Goal: Task Accomplishment & Management: Manage account settings

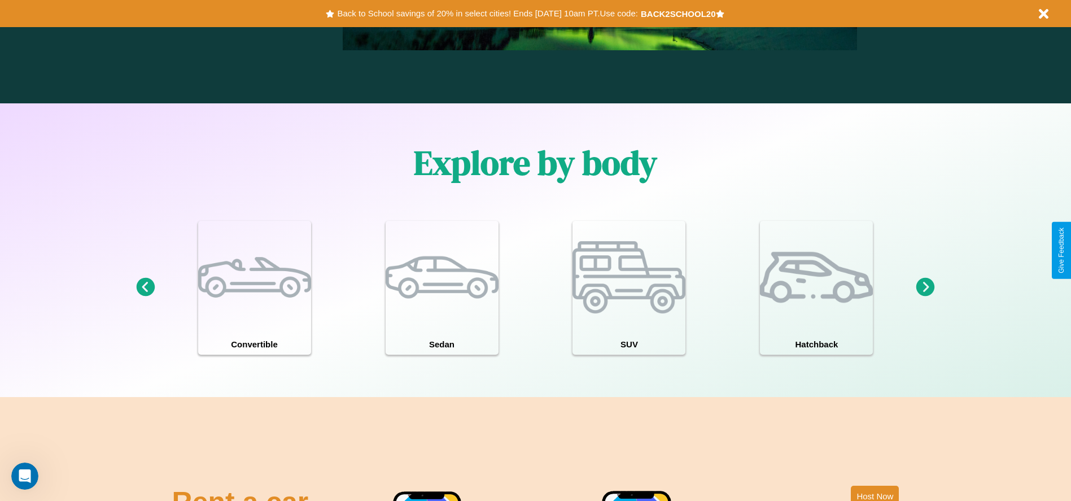
click at [925, 287] on icon at bounding box center [925, 287] width 19 height 19
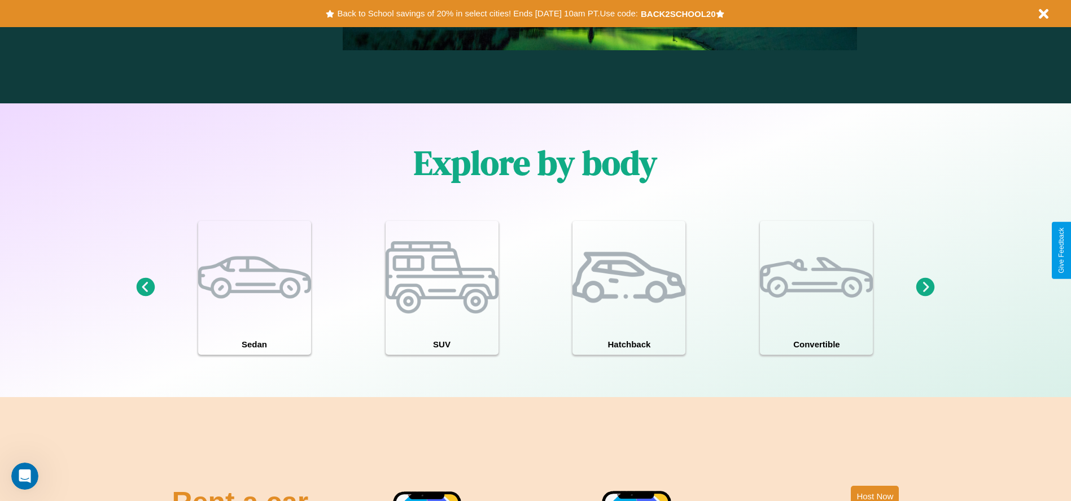
click at [925, 287] on icon at bounding box center [925, 287] width 19 height 19
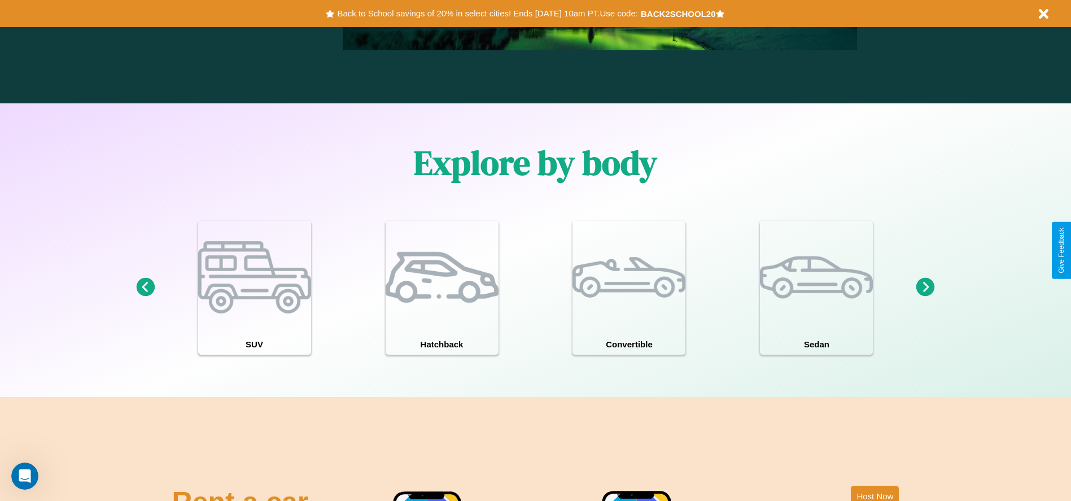
click at [925, 287] on icon at bounding box center [925, 287] width 19 height 19
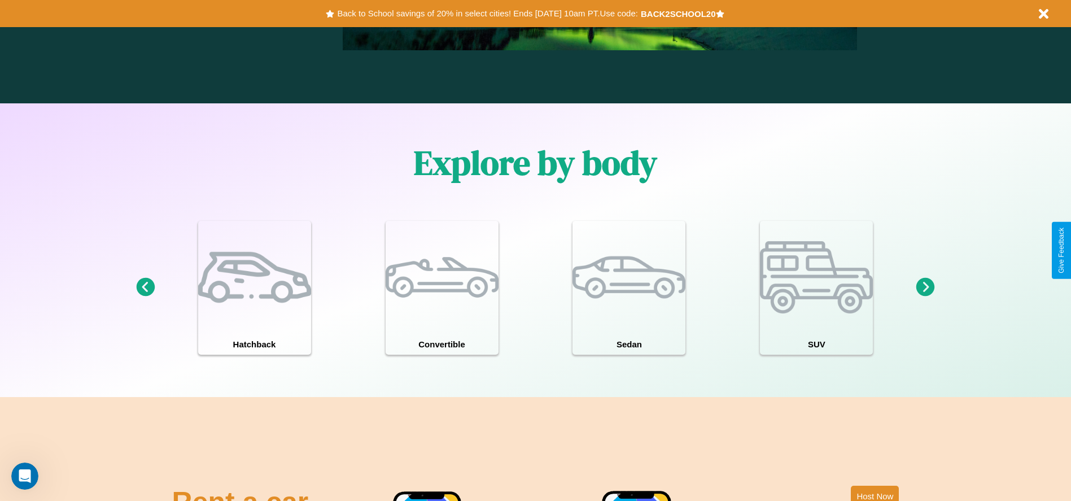
click at [925, 287] on icon at bounding box center [925, 287] width 19 height 19
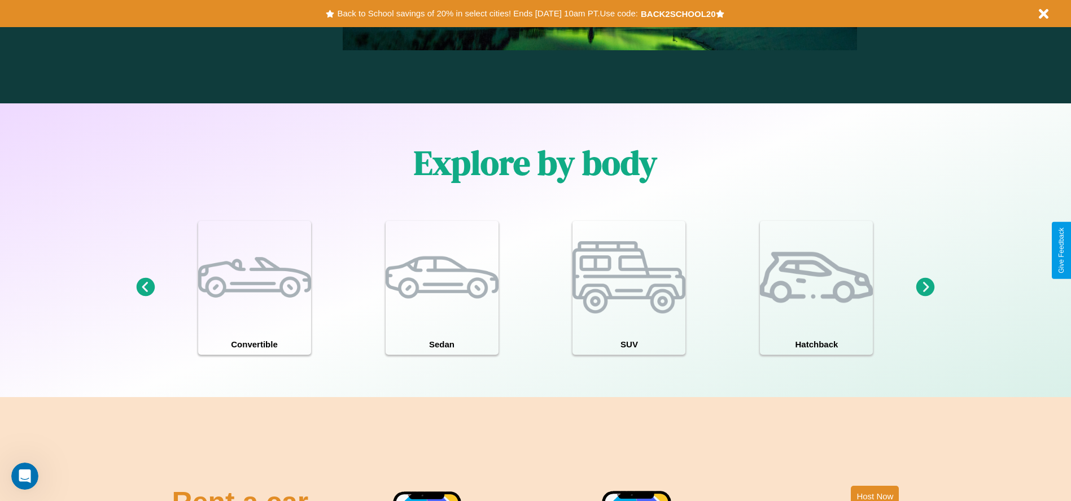
click at [145, 287] on icon at bounding box center [145, 287] width 19 height 19
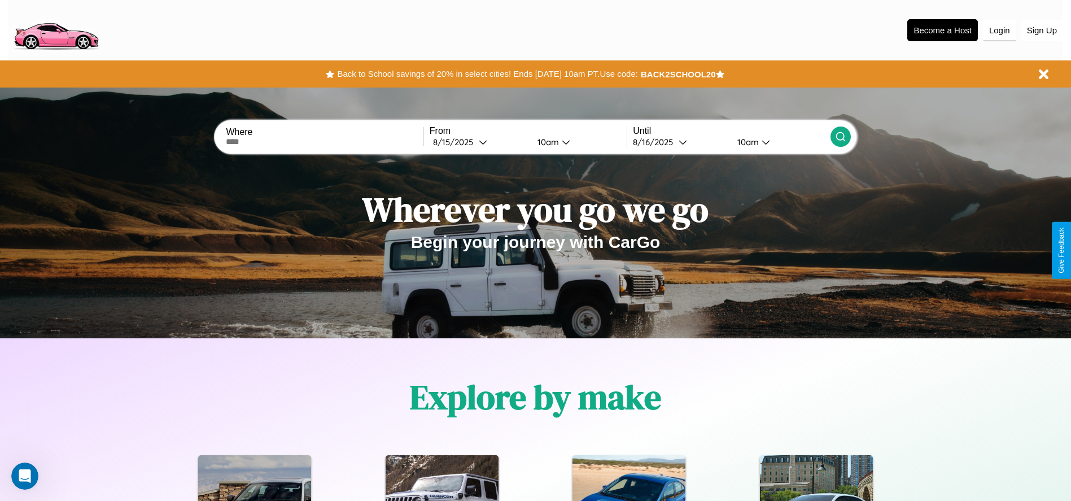
click at [999, 30] on button "Login" at bounding box center [999, 30] width 32 height 21
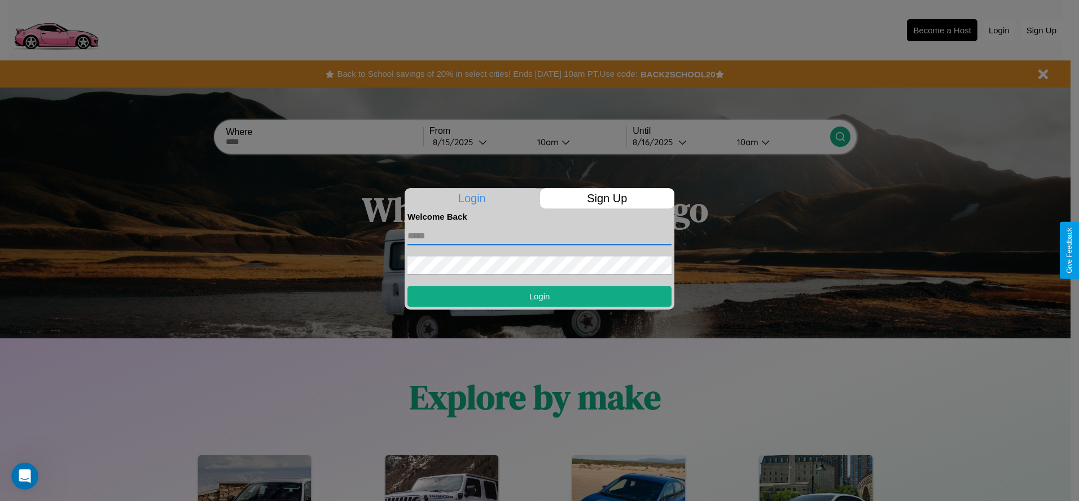
click at [540, 235] on input "text" at bounding box center [540, 236] width 264 height 18
type input "**********"
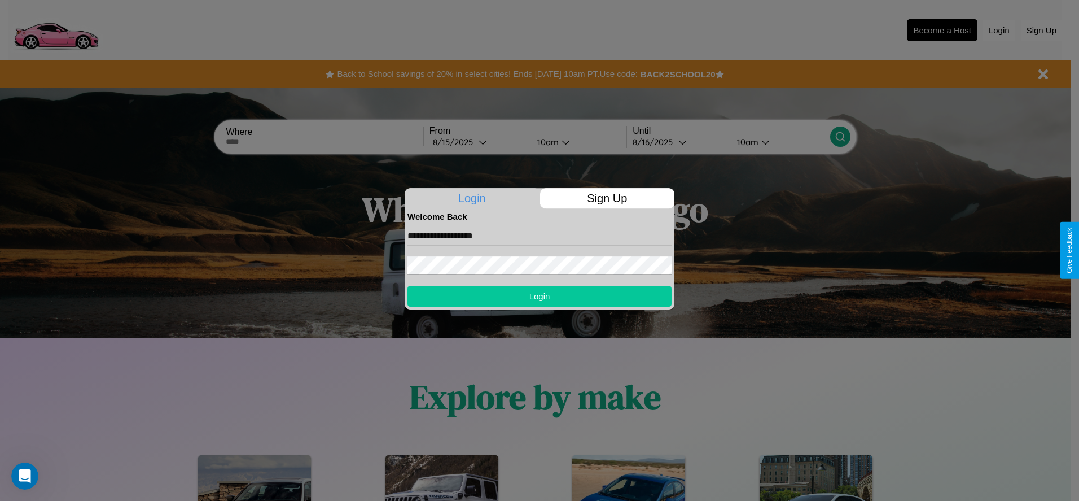
click at [540, 296] on button "Login" at bounding box center [540, 296] width 264 height 21
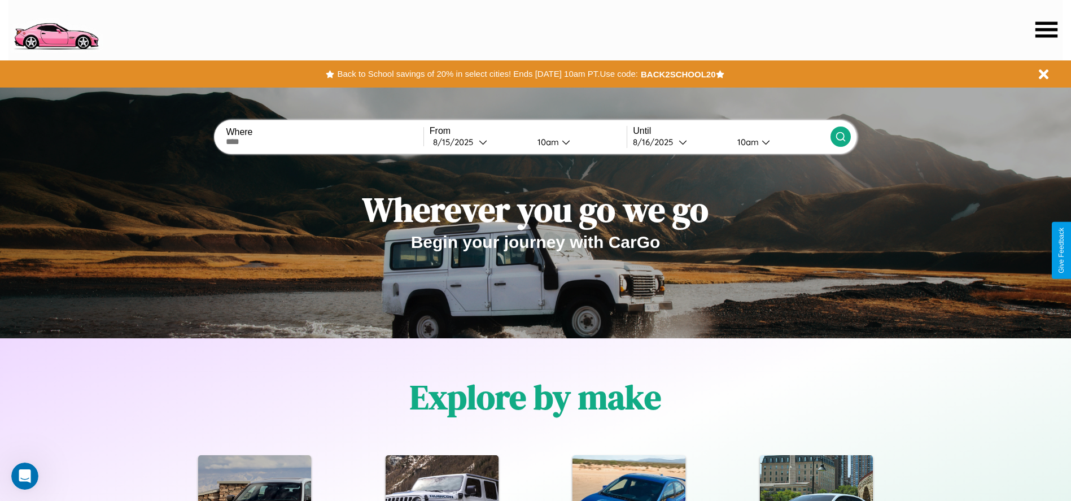
click at [1046, 29] on icon at bounding box center [1046, 29] width 22 height 16
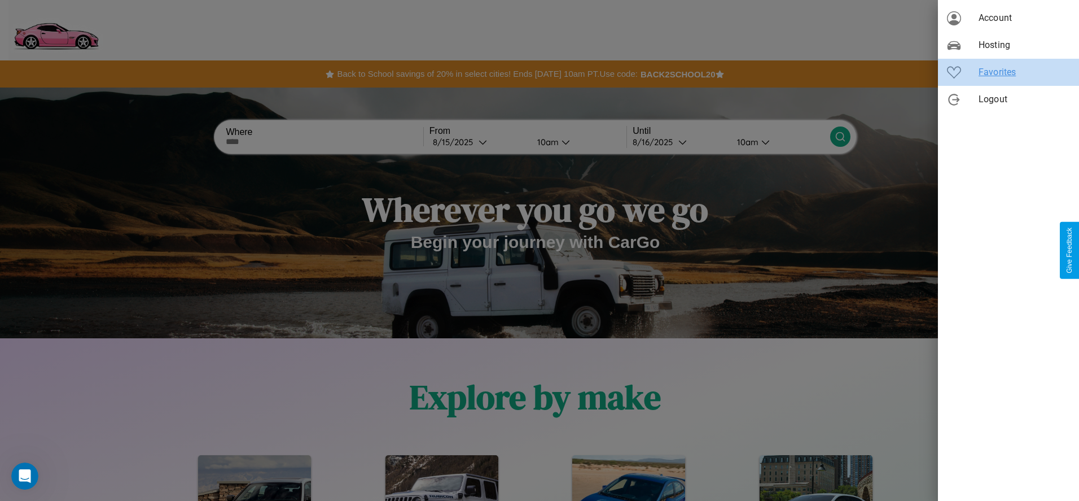
click at [1009, 72] on span "Favorites" at bounding box center [1024, 72] width 91 height 14
